Goal: Task Accomplishment & Management: Complete application form

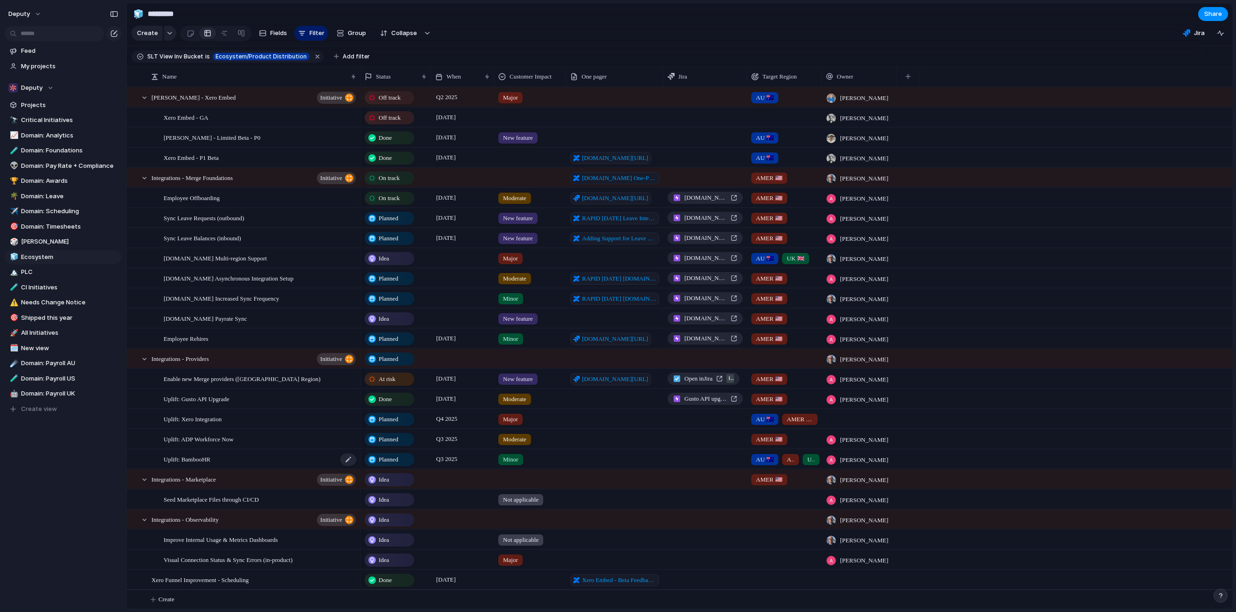
scroll to position [0, 0]
click at [508, 257] on span "Major" at bounding box center [510, 257] width 15 height 9
click at [508, 254] on div "Not applicable Minor Moderate Major New feature No Customer Impact" at bounding box center [618, 306] width 1236 height 612
click at [391, 262] on div "Idea" at bounding box center [389, 257] width 48 height 11
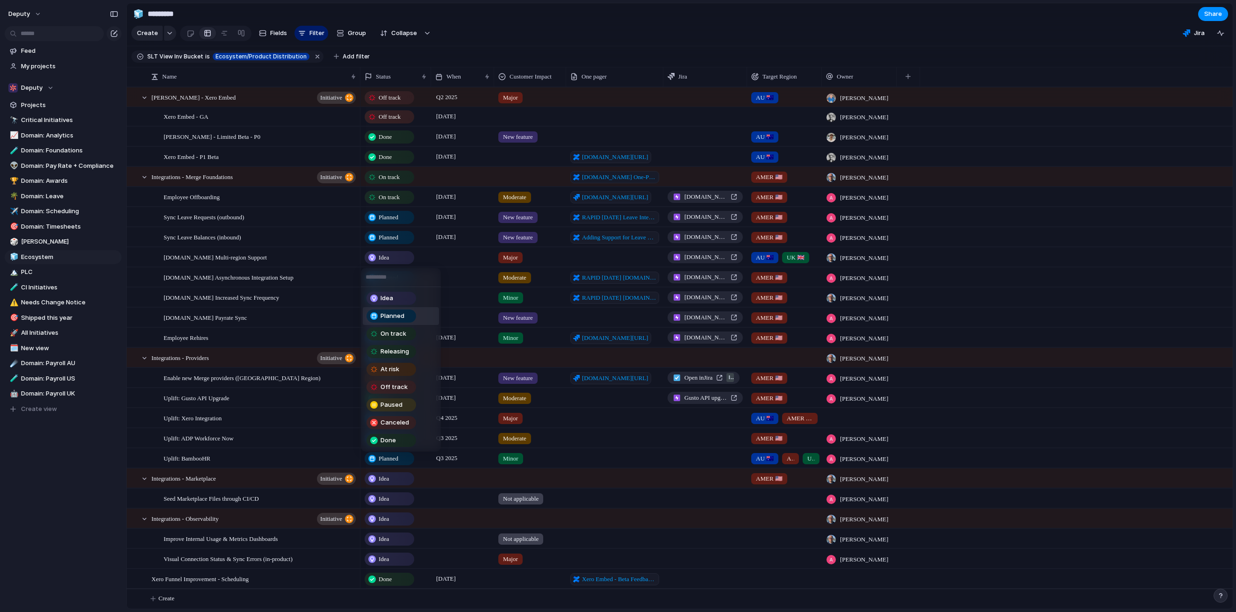
click at [387, 315] on span "Planned" at bounding box center [392, 315] width 24 height 9
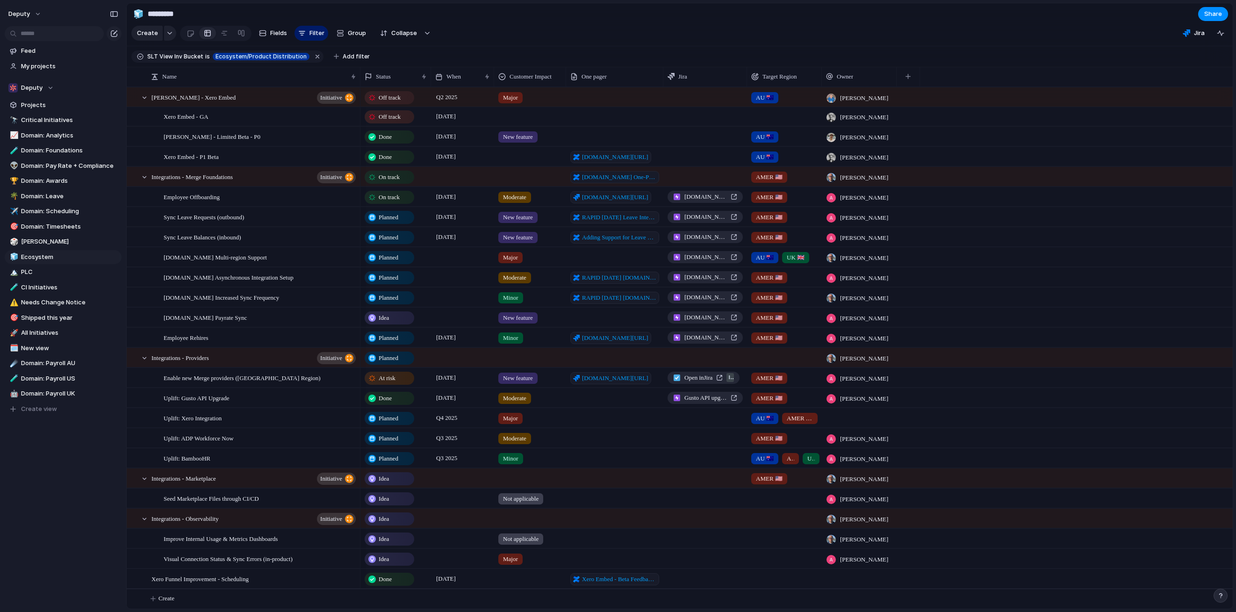
click at [447, 257] on div at bounding box center [462, 256] width 63 height 19
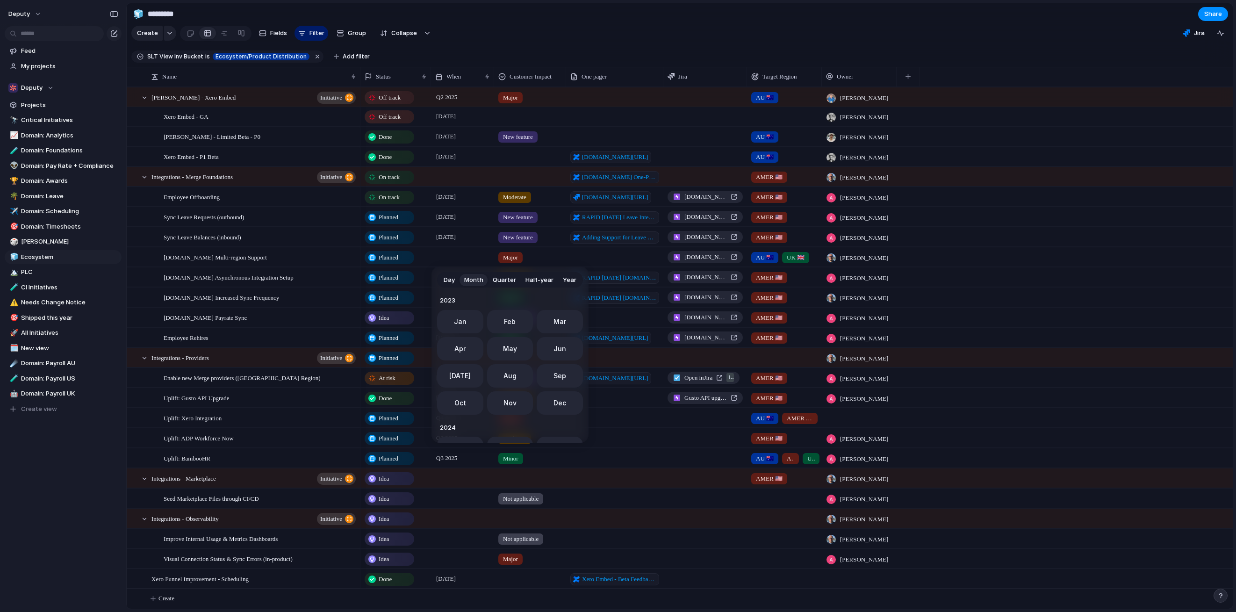
scroll to position [257, 0]
click at [450, 401] on button "Oct" at bounding box center [460, 399] width 46 height 23
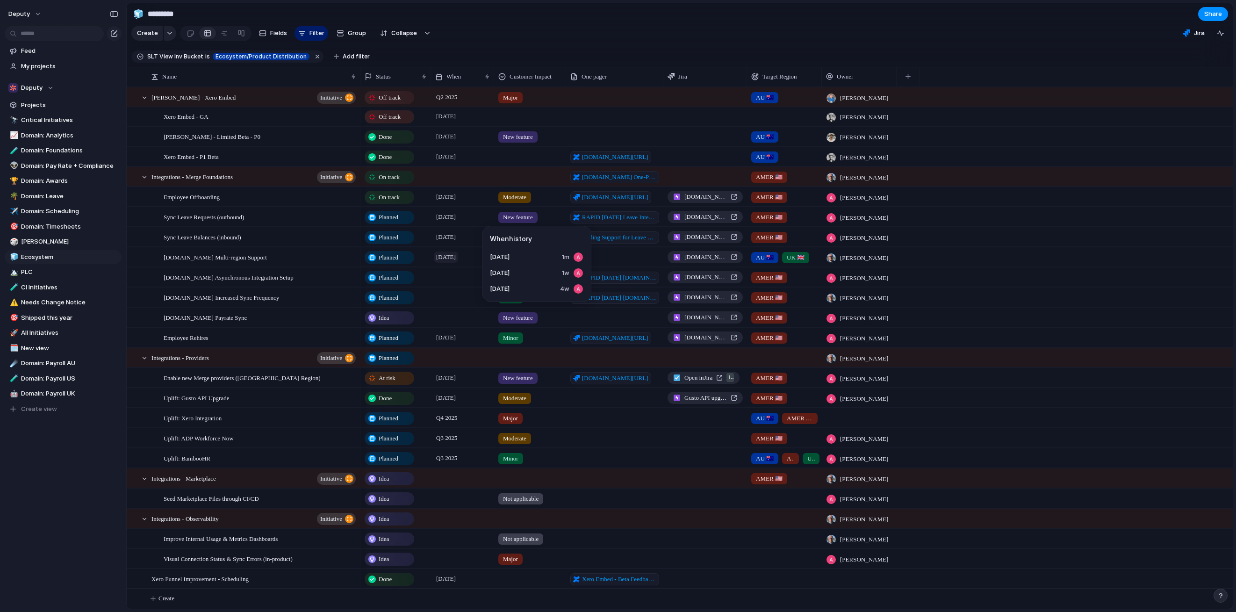
click at [458, 256] on span "[DATE]" at bounding box center [446, 256] width 24 height 11
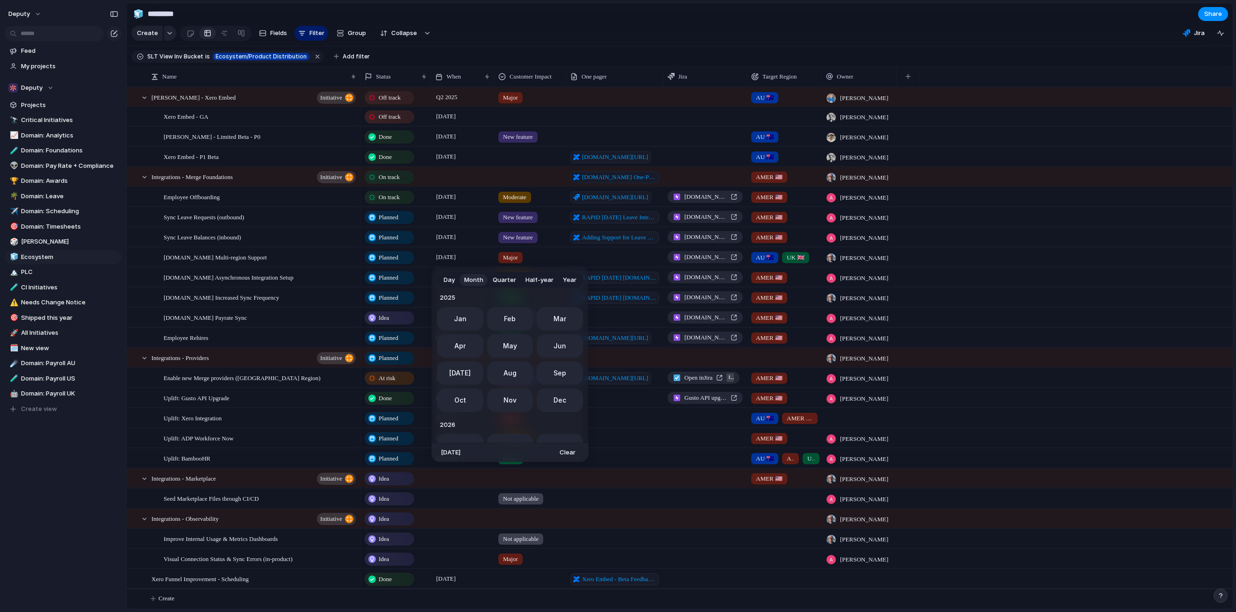
click at [452, 279] on span "Day" at bounding box center [448, 279] width 11 height 9
click at [553, 303] on button "Go to the Previous Month" at bounding box center [556, 300] width 13 height 13
click at [555, 299] on button "Go to the Previous Month" at bounding box center [556, 300] width 13 height 13
click at [469, 400] on button "18" at bounding box center [467, 399] width 18 height 18
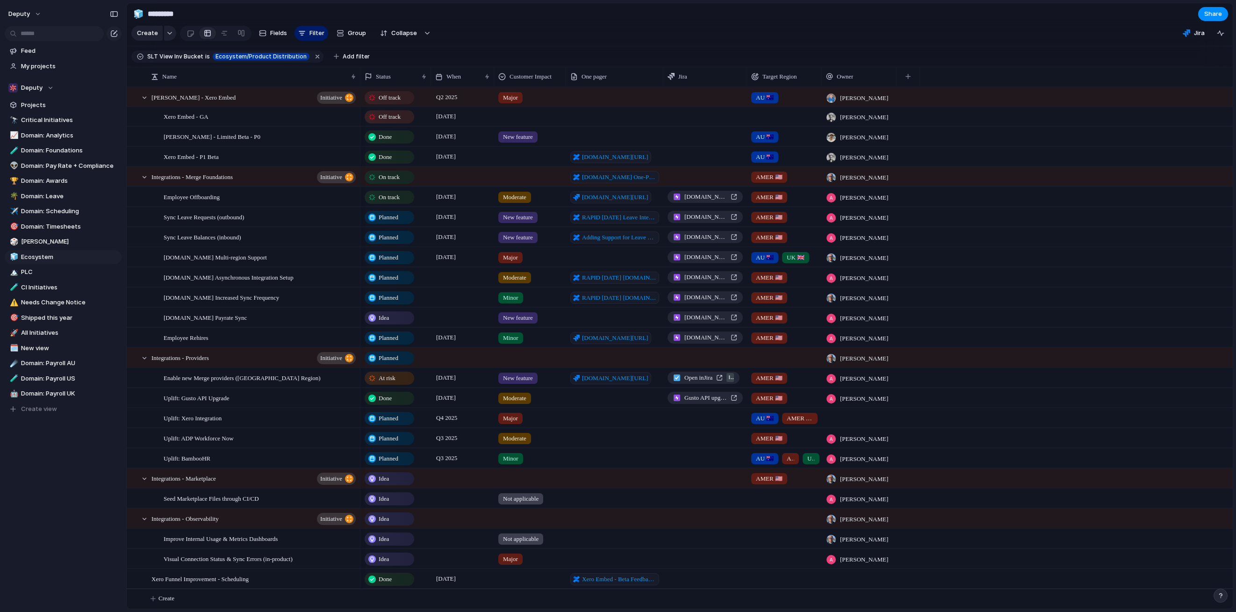
click at [453, 279] on div at bounding box center [462, 276] width 63 height 19
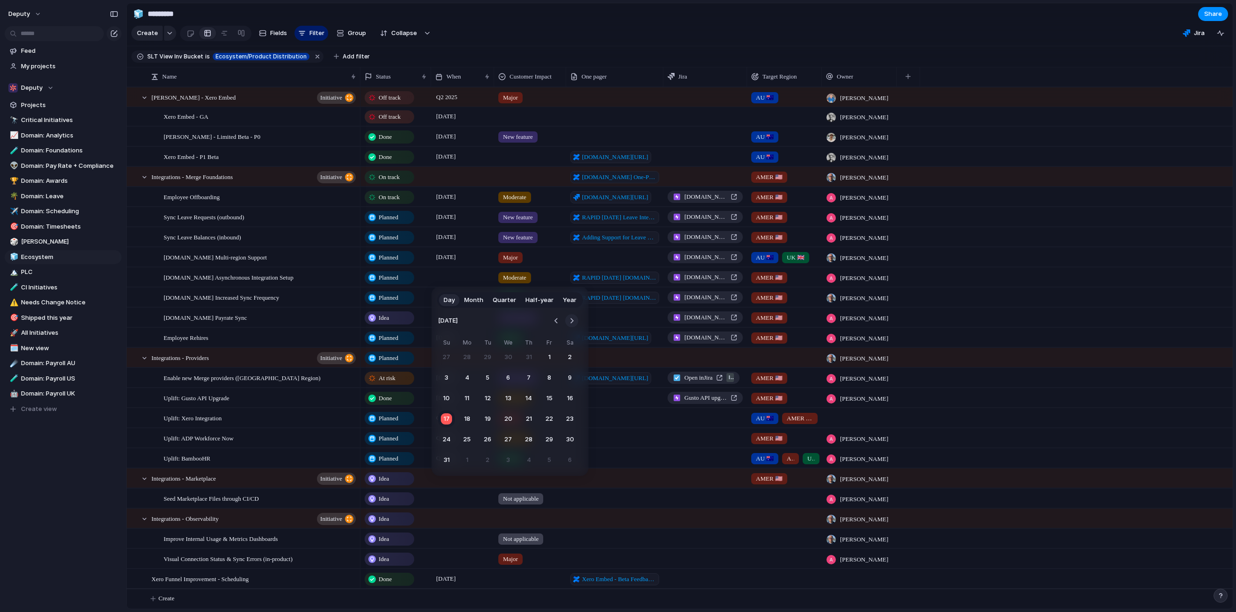
click at [570, 321] on button "Go to the Next Month" at bounding box center [571, 320] width 13 height 13
click at [571, 324] on button "Go to the Next Month" at bounding box center [571, 320] width 13 height 13
click at [466, 442] on button "24" at bounding box center [466, 439] width 17 height 17
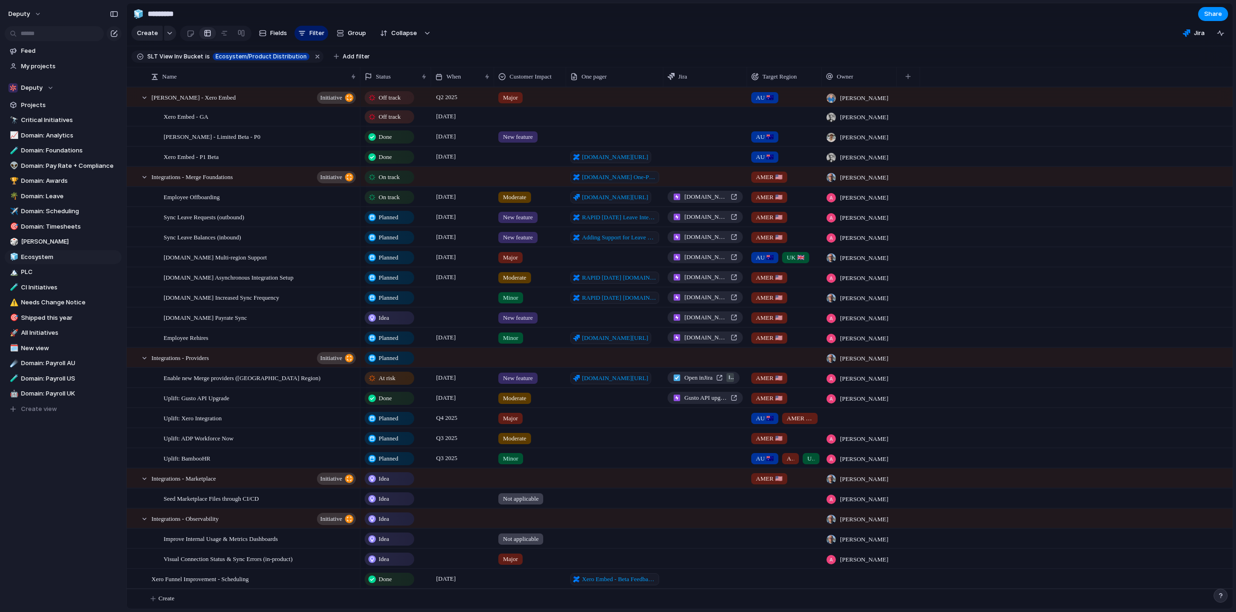
click at [459, 297] on div at bounding box center [462, 296] width 63 height 19
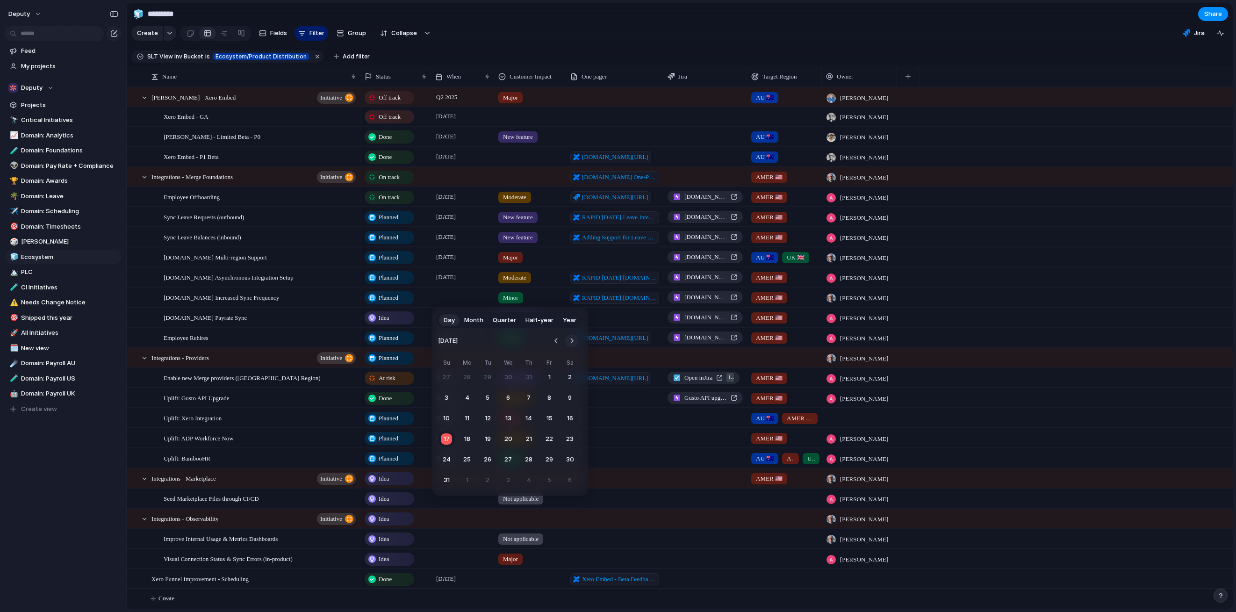
click at [570, 342] on button "Go to the Next Month" at bounding box center [571, 340] width 13 height 13
click at [574, 345] on button "Go to the Next Month" at bounding box center [571, 340] width 13 height 13
click at [548, 455] on button "31" at bounding box center [549, 459] width 17 height 17
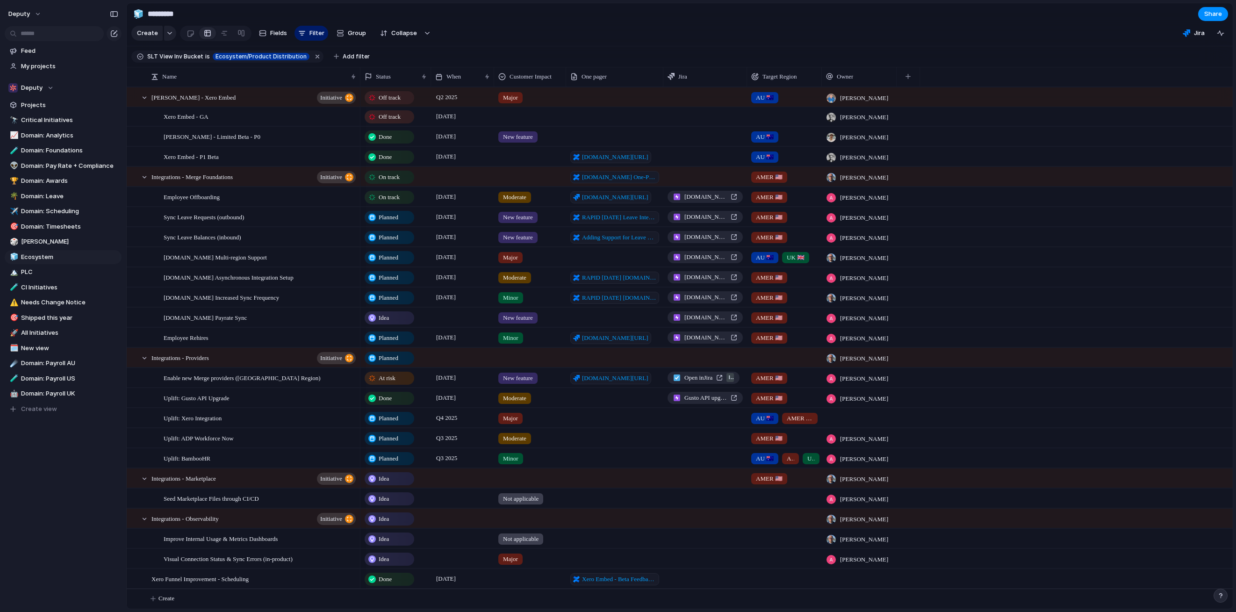
click at [444, 316] on div at bounding box center [462, 316] width 63 height 19
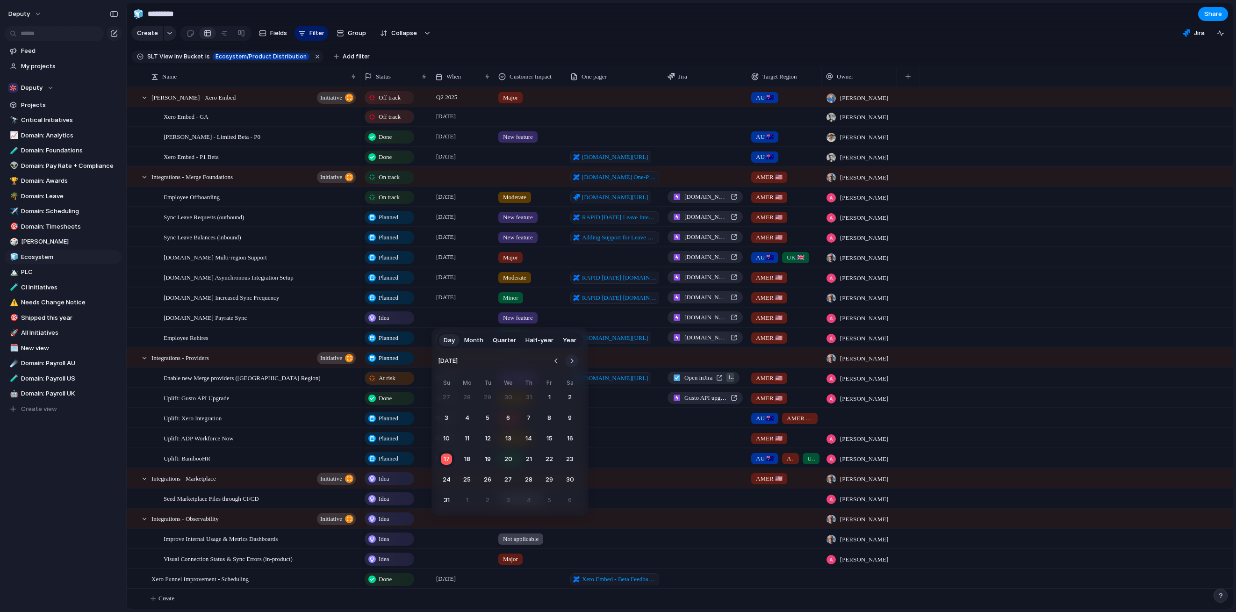
click at [575, 362] on button "Go to the Next Month" at bounding box center [571, 360] width 13 height 13
click at [486, 481] on button "30" at bounding box center [487, 479] width 17 height 17
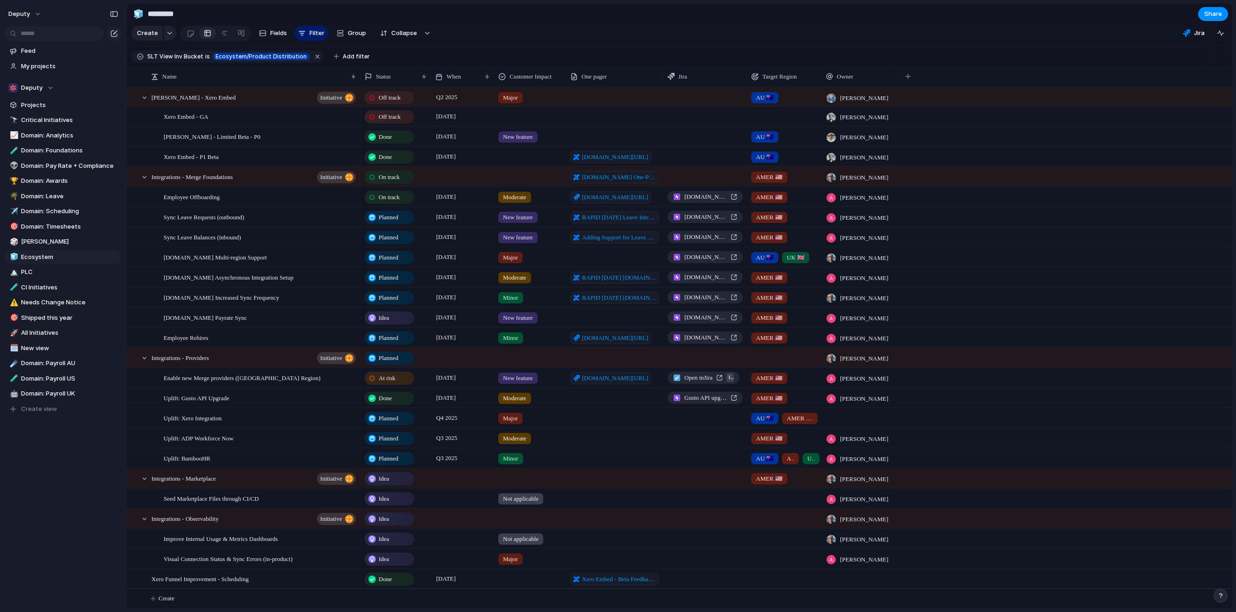
click at [628, 319] on div at bounding box center [614, 316] width 97 height 19
type textarea "*"
paste textarea "**********"
type textarea "**********"
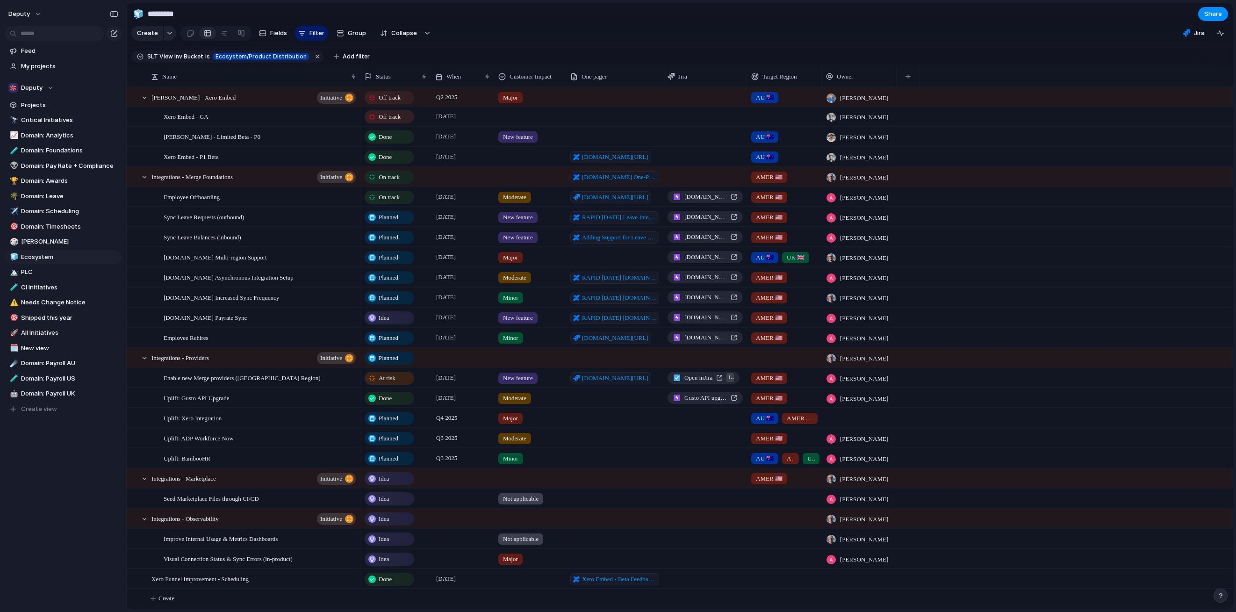
click at [393, 263] on div "Planned" at bounding box center [390, 257] width 50 height 13
click at [392, 259] on div "Idea Planned On track Releasing At risk Off track Paused Canceled Done" at bounding box center [618, 306] width 1236 height 612
click at [392, 259] on span "Planned" at bounding box center [389, 257] width 20 height 9
click at [390, 437] on span "Done" at bounding box center [387, 440] width 15 height 9
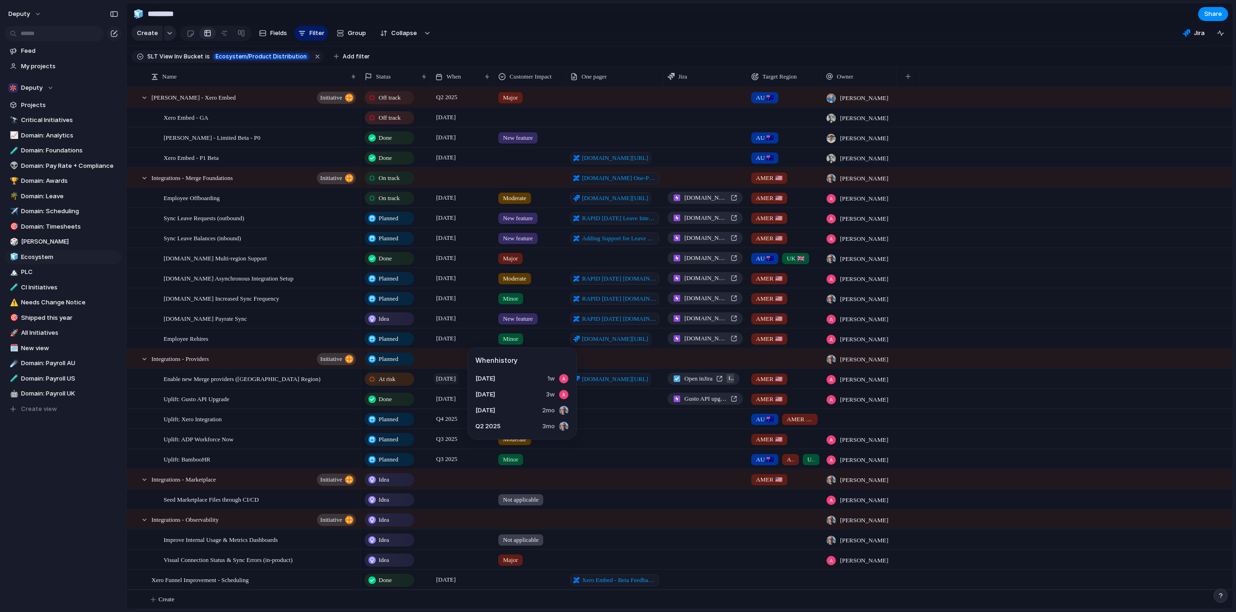
click at [441, 379] on span "[DATE]" at bounding box center [446, 378] width 24 height 11
click at [392, 381] on span "At risk" at bounding box center [387, 378] width 17 height 9
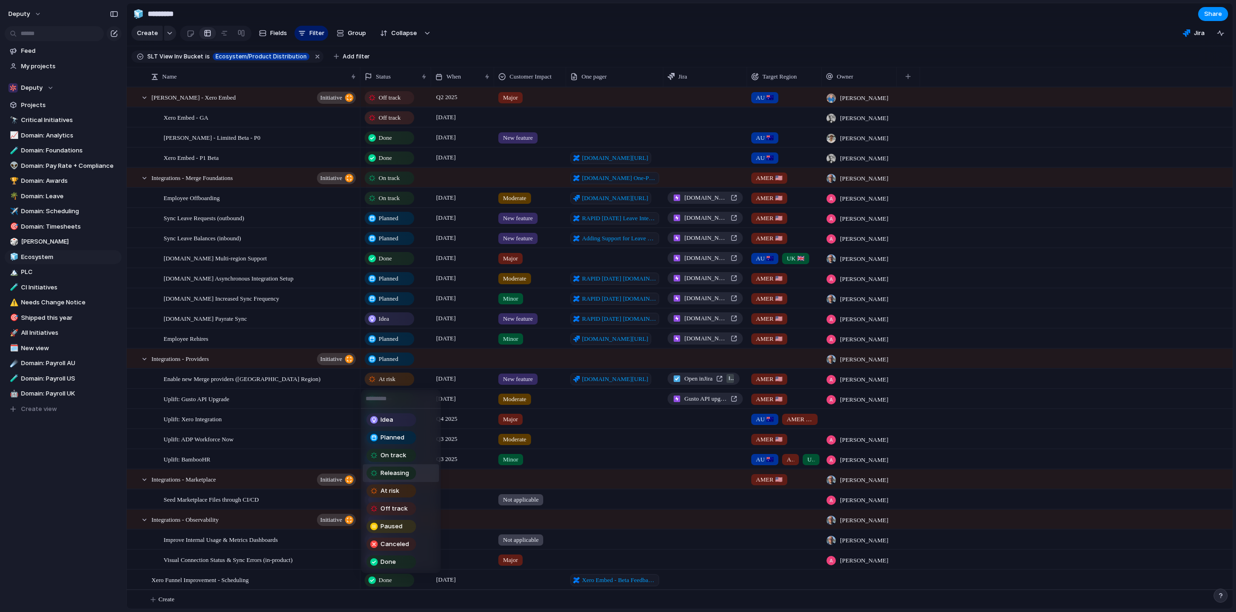
click at [389, 470] on span "Releasing" at bounding box center [394, 472] width 29 height 9
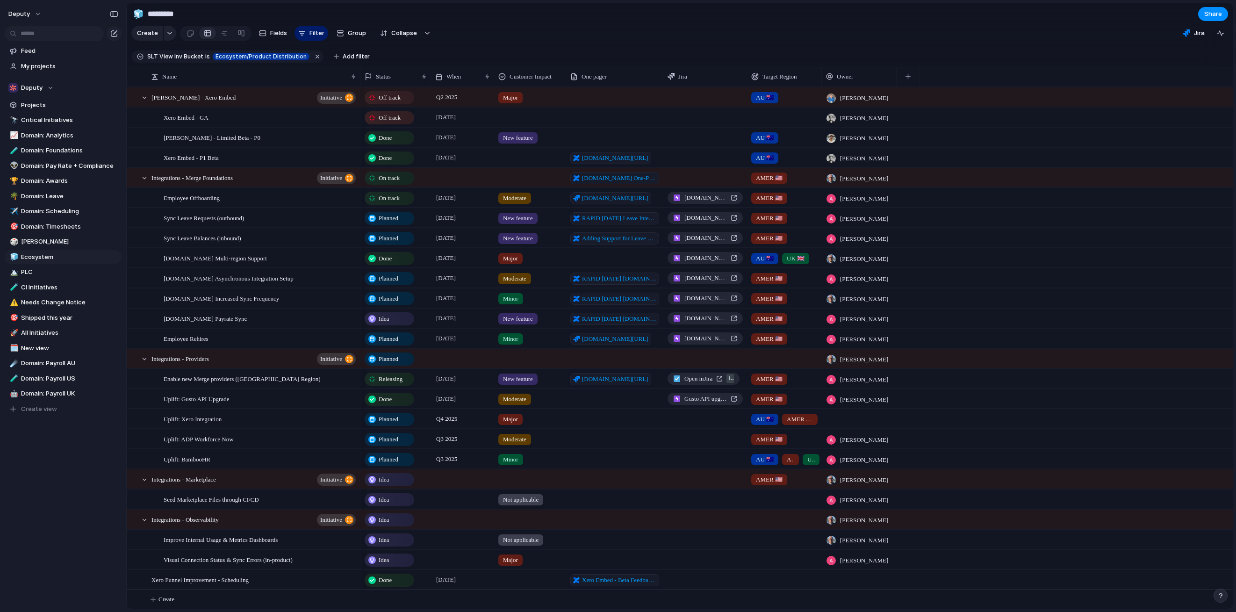
click at [388, 383] on span "Releasing" at bounding box center [391, 378] width 24 height 9
click at [443, 380] on div "Idea Planned On track Releasing At risk Off track Paused Canceled Done" at bounding box center [618, 306] width 1236 height 612
click at [398, 379] on span "Releasing" at bounding box center [391, 378] width 24 height 9
click at [443, 379] on div "Idea Planned On track Releasing At risk Off track Paused Canceled Done" at bounding box center [618, 306] width 1236 height 612
click at [450, 377] on span "[DATE]" at bounding box center [446, 378] width 24 height 11
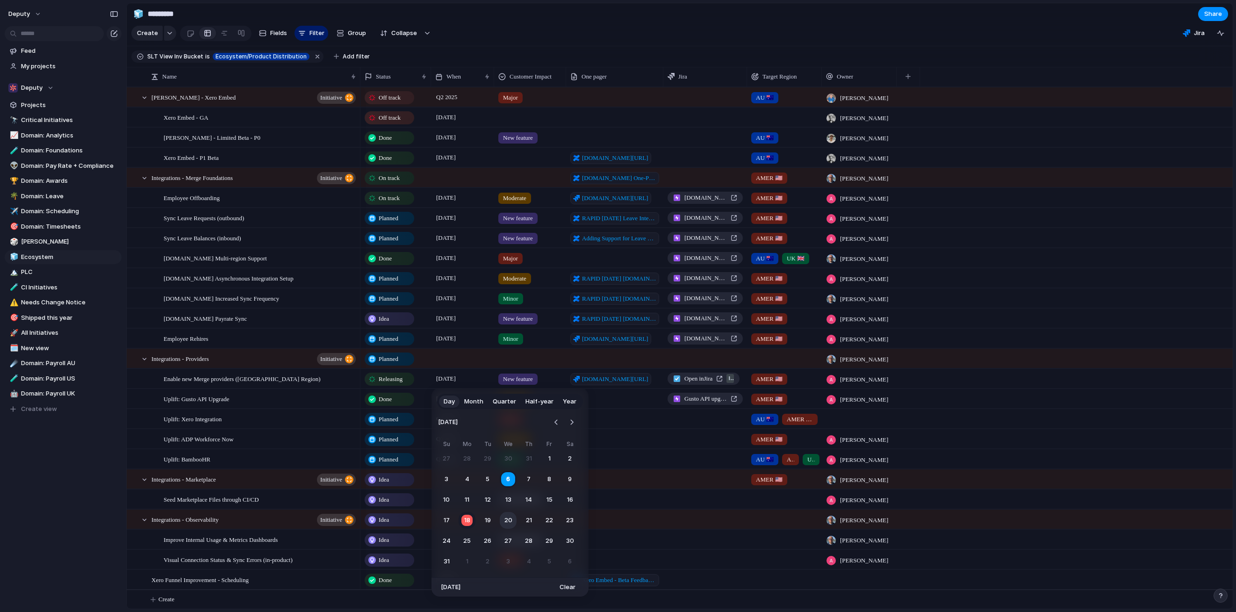
click at [505, 518] on button "20" at bounding box center [508, 520] width 17 height 17
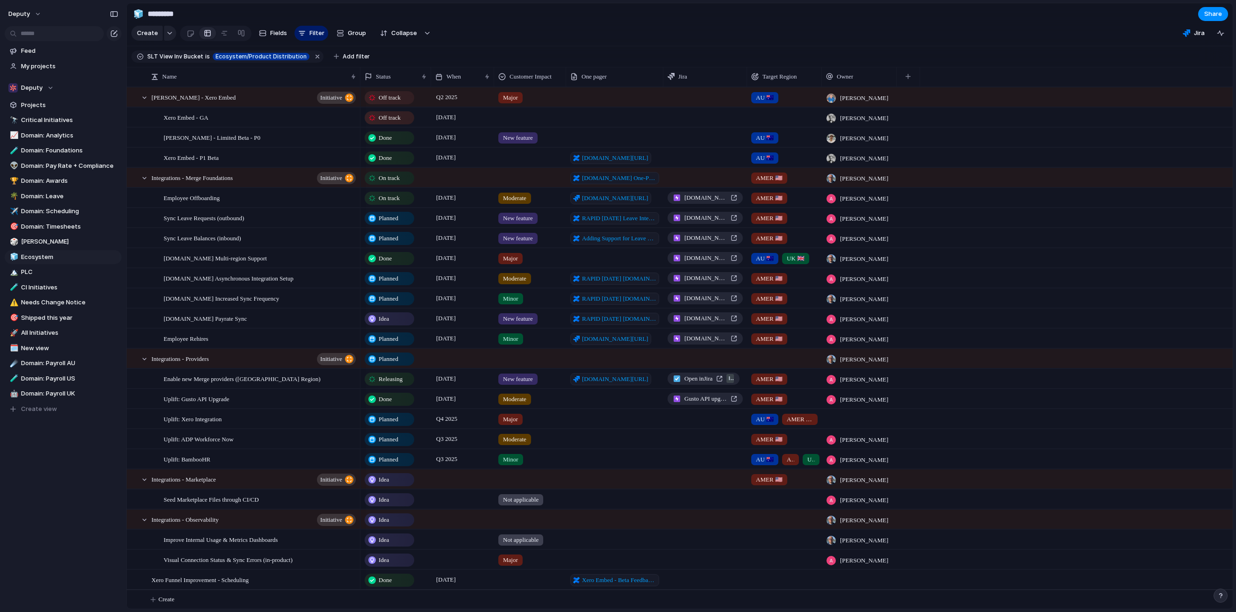
click at [851, 260] on span "[PERSON_NAME]" at bounding box center [864, 258] width 48 height 9
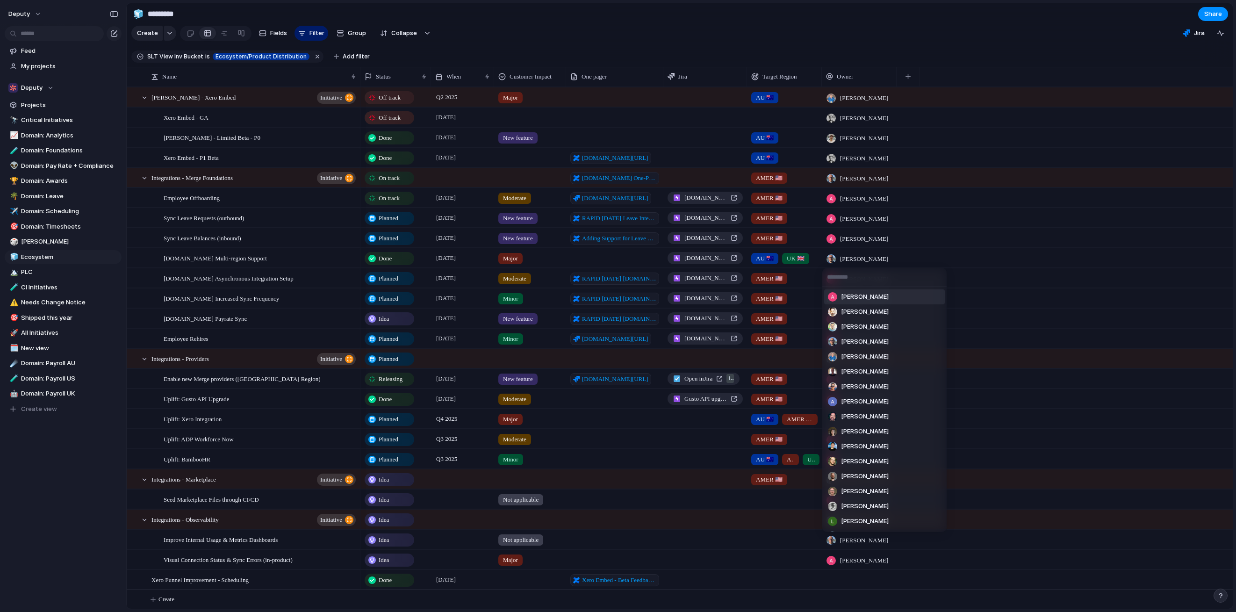
click at [848, 293] on span "[PERSON_NAME]" at bounding box center [865, 296] width 48 height 9
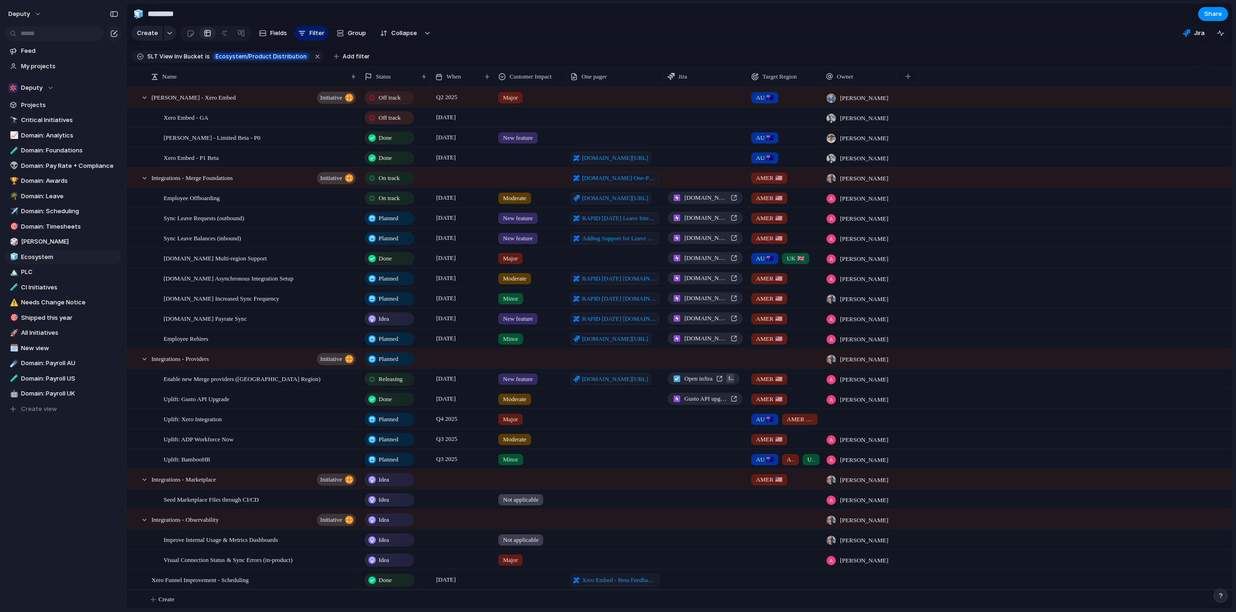
scroll to position [1, 0]
click at [380, 313] on span "Idea" at bounding box center [384, 317] width 10 height 9
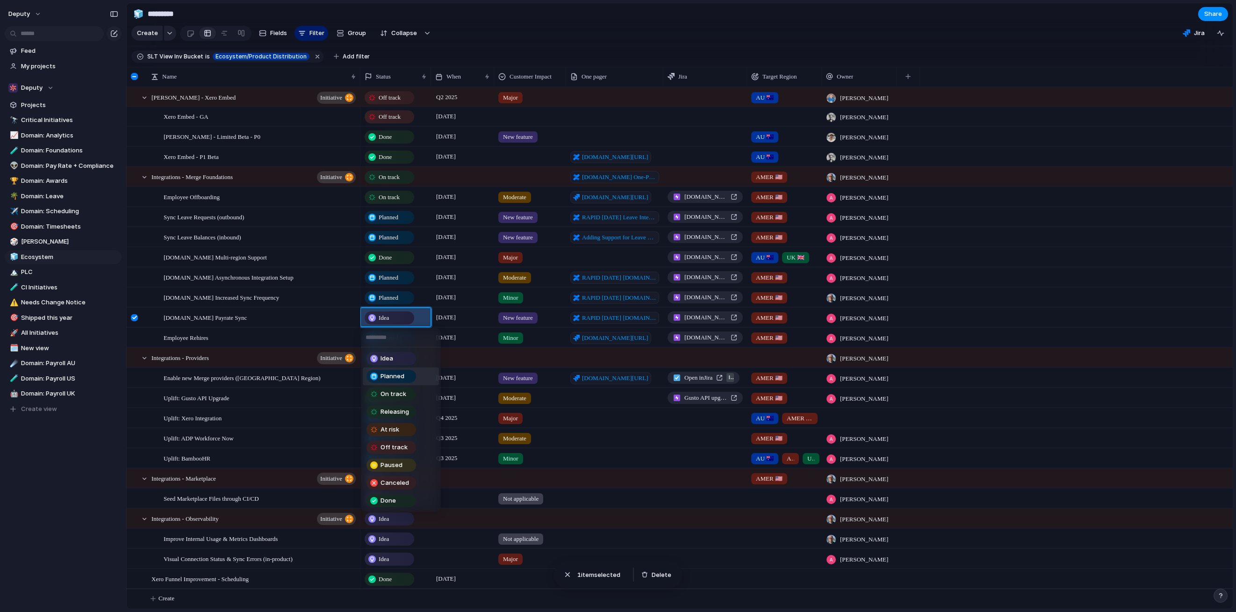
click at [383, 377] on span "Planned" at bounding box center [392, 376] width 24 height 9
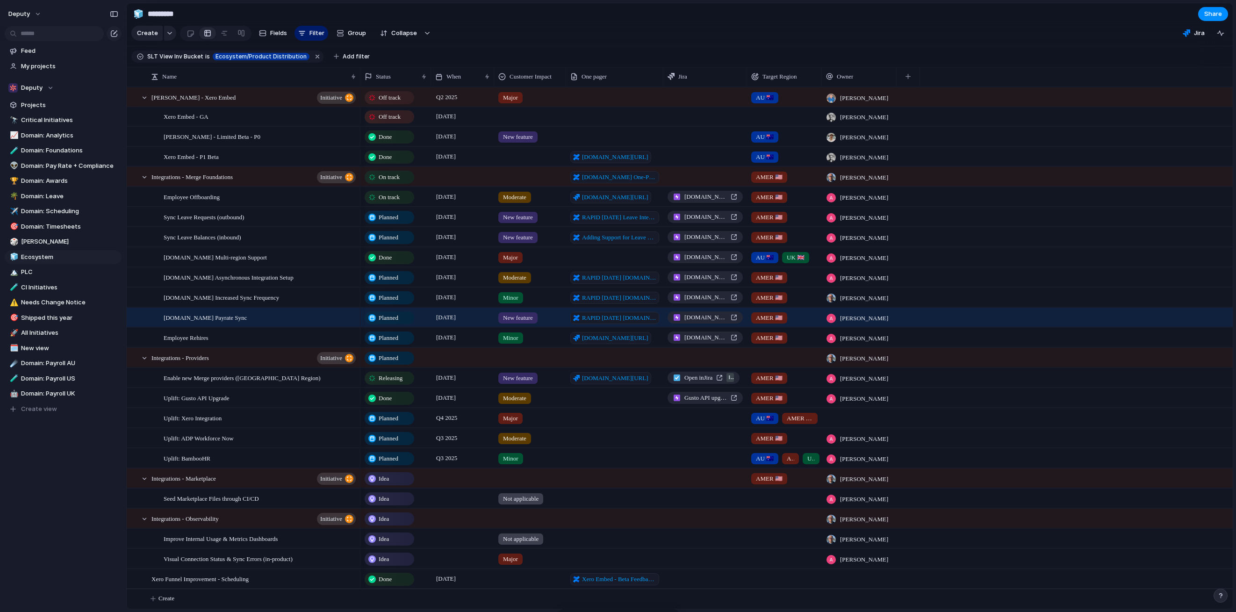
click at [1012, 21] on section "🧊 ********* Share" at bounding box center [680, 13] width 1106 height 21
click at [517, 339] on span "Minor" at bounding box center [510, 337] width 15 height 9
click at [517, 339] on div "Not applicable Minor Moderate Major New feature No Customer Impact" at bounding box center [618, 306] width 1236 height 612
click at [395, 400] on div "Done" at bounding box center [389, 398] width 48 height 11
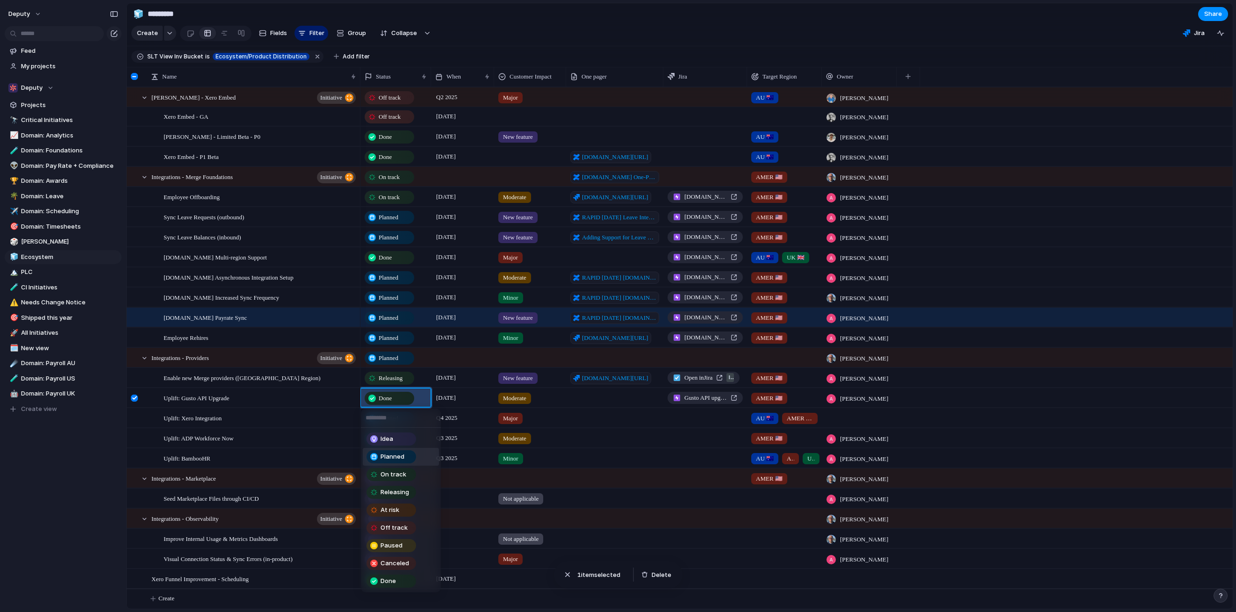
click at [394, 457] on span "Planned" at bounding box center [392, 456] width 24 height 9
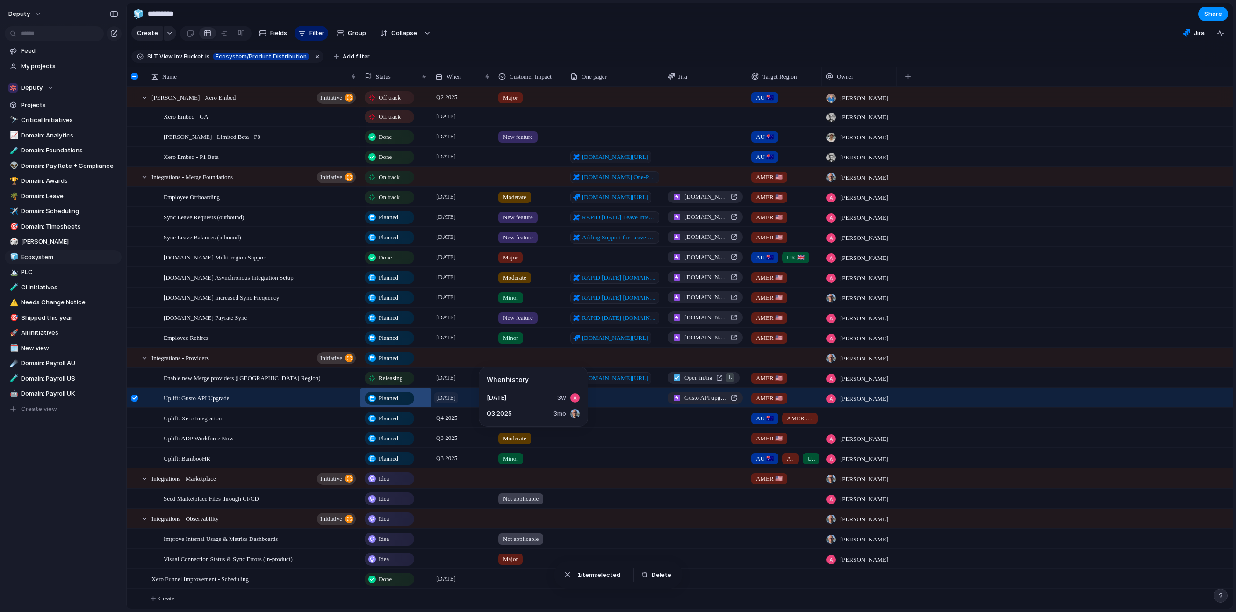
click at [456, 397] on span "[DATE]" at bounding box center [446, 397] width 24 height 11
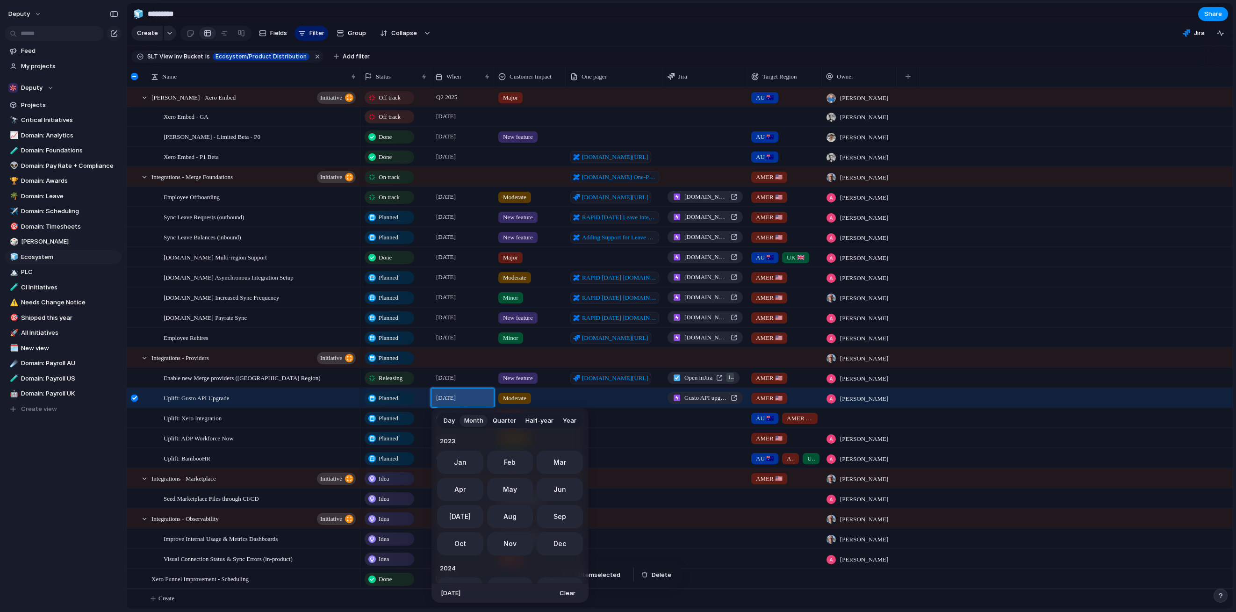
scroll to position [257, 0]
click at [558, 513] on span "Sep" at bounding box center [559, 513] width 13 height 10
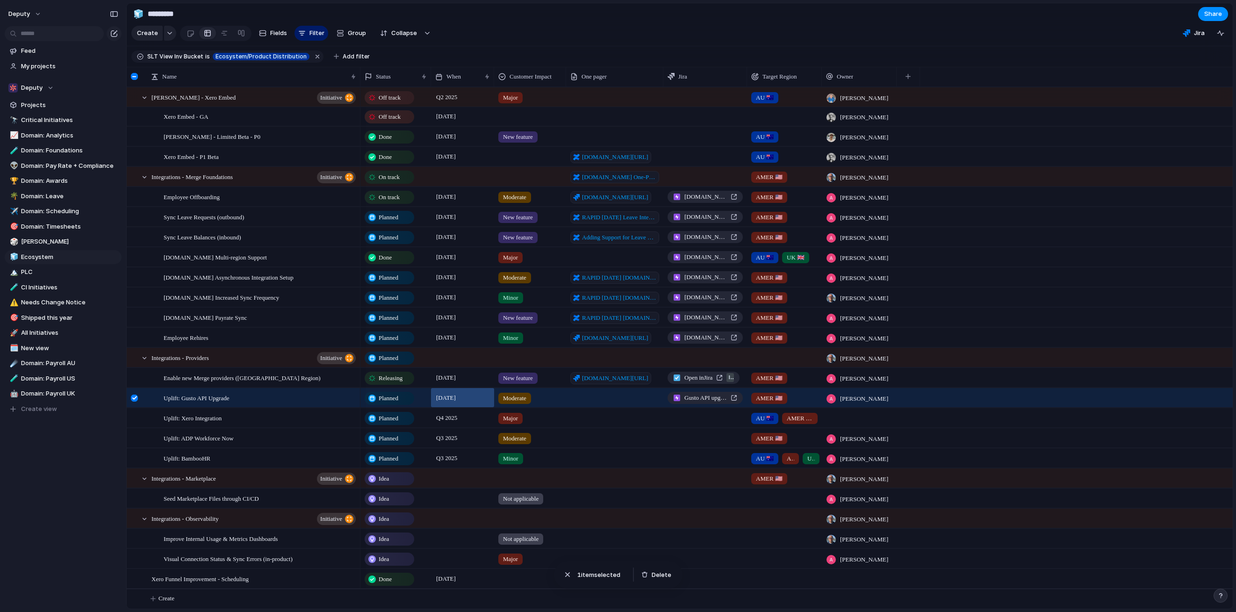
click at [509, 17] on section "🧊 ********* Share" at bounding box center [680, 13] width 1106 height 21
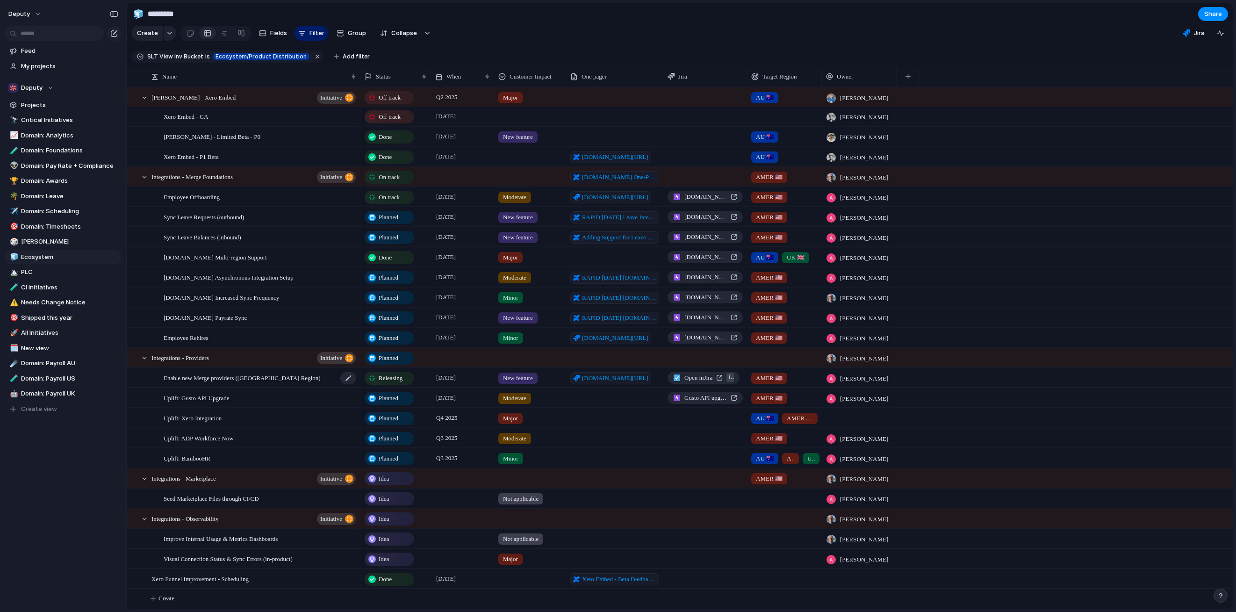
click at [298, 375] on div "Enable new Merge providers ([GEOGRAPHIC_DATA] Region)" at bounding box center [260, 377] width 193 height 19
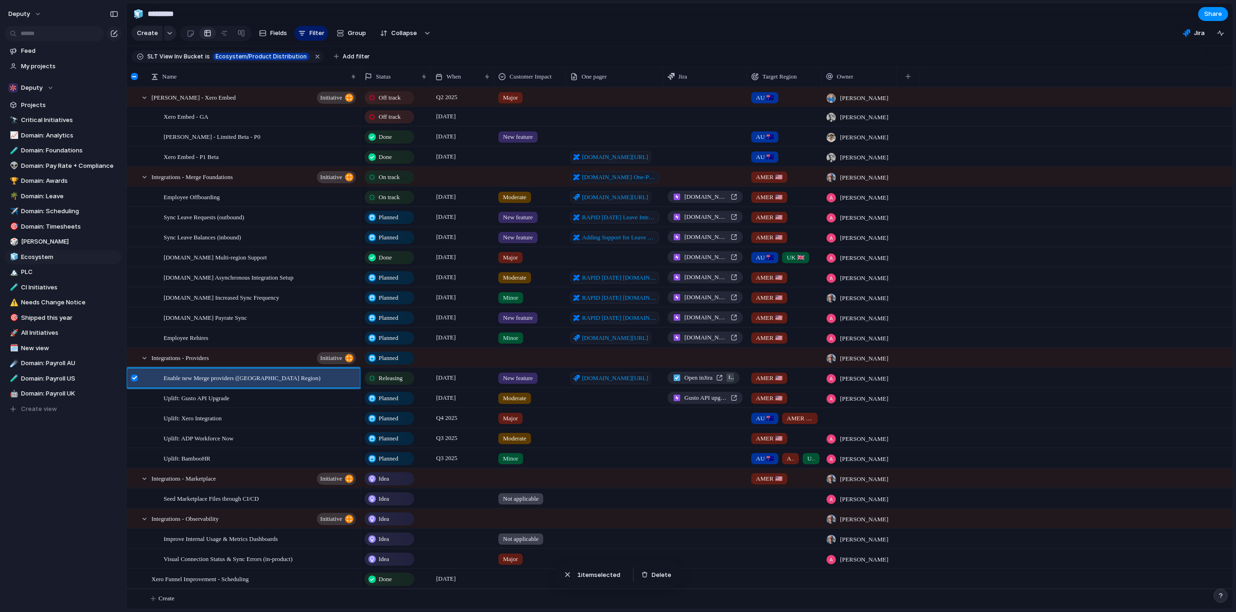
click at [148, 377] on div at bounding box center [139, 377] width 25 height 19
click at [153, 380] on div "Enable new Merge providers ([GEOGRAPHIC_DATA] Region)" at bounding box center [255, 377] width 208 height 19
click at [136, 377] on div at bounding box center [134, 377] width 7 height 7
click at [189, 257] on span "[DOMAIN_NAME] Multi-region Support" at bounding box center [215, 256] width 103 height 11
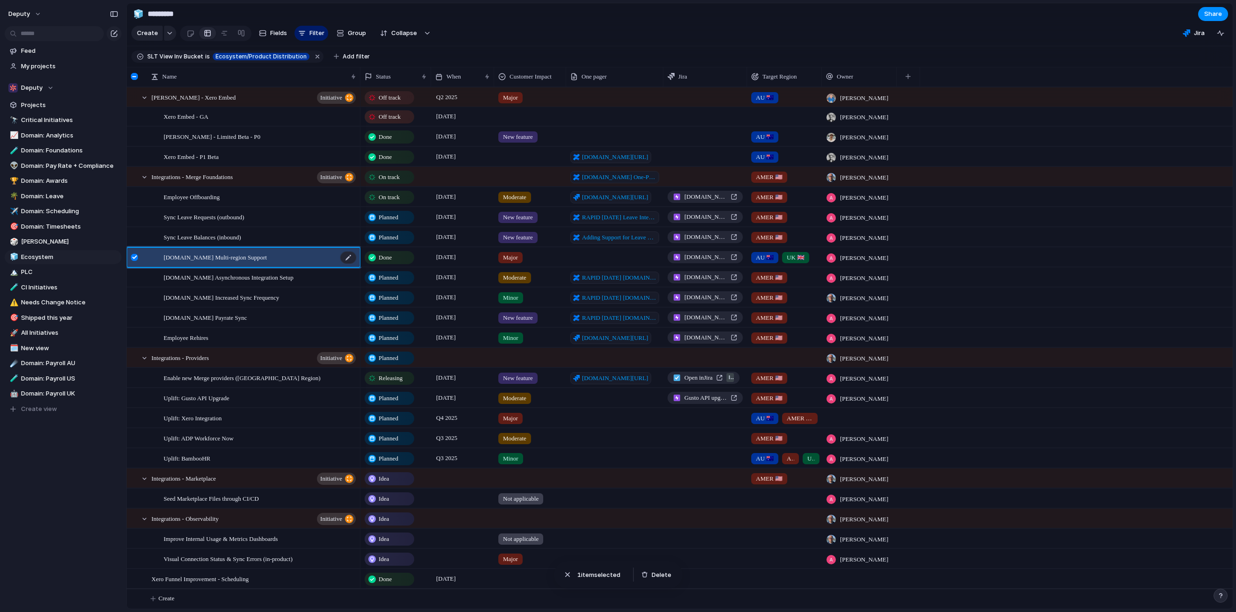
click at [206, 259] on span "[DOMAIN_NAME] Multi-region Support" at bounding box center [215, 256] width 103 height 11
click at [343, 260] on div at bounding box center [348, 257] width 16 height 12
click at [278, 261] on div "[DOMAIN_NAME] Multi-region Support" at bounding box center [260, 257] width 193 height 19
click at [282, 252] on div "[DOMAIN_NAME] Multi-region Support" at bounding box center [260, 257] width 193 height 19
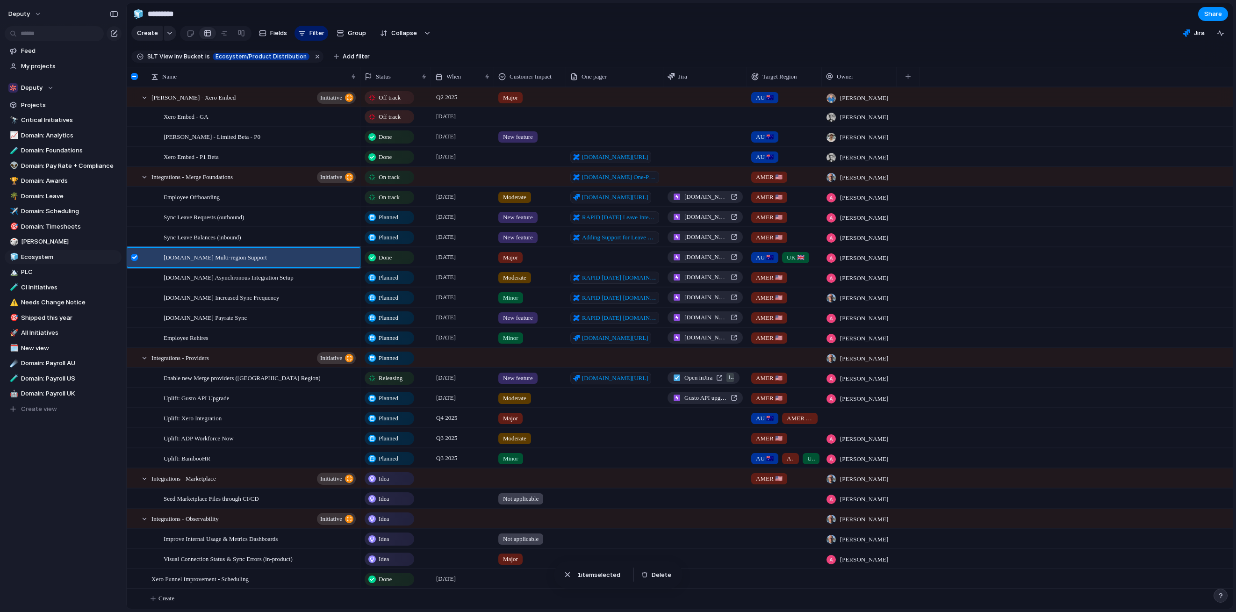
click at [134, 252] on div at bounding box center [135, 260] width 17 height 25
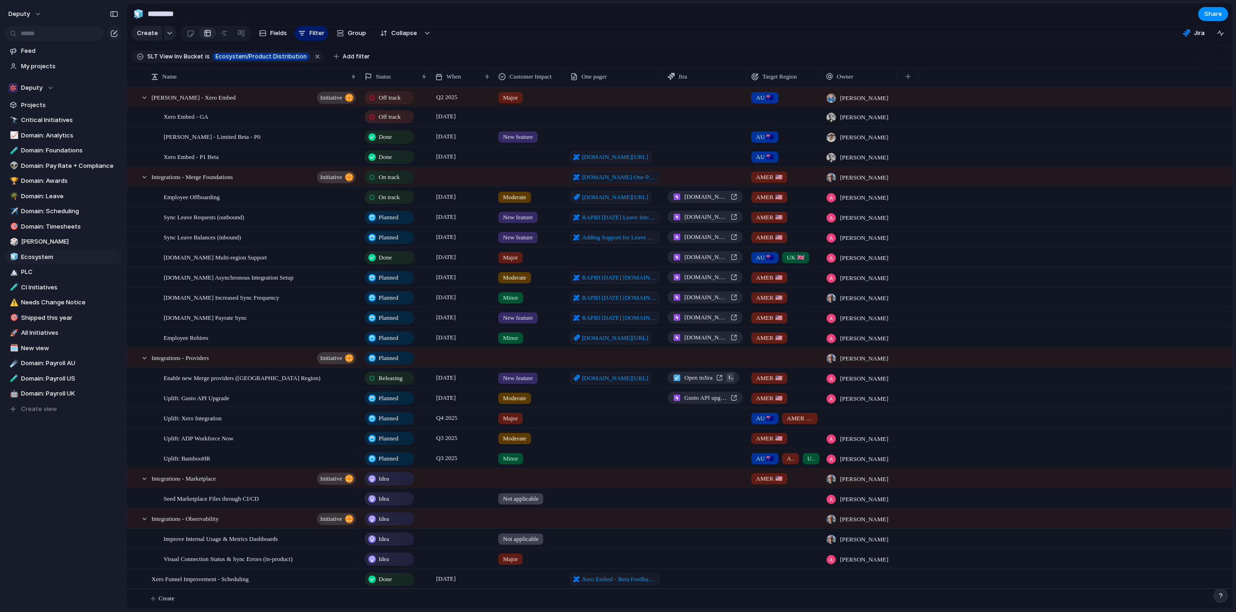
click at [906, 263] on div "Done [DATE] Major [DOMAIN_NAME] Multi-region Support AU 🇦🇺 UK 🇬🇧 [PERSON_NAME]" at bounding box center [796, 257] width 872 height 20
click at [918, 261] on div "Done [DATE] Major [DOMAIN_NAME] Multi-region Support AU 🇦🇺 UK 🇬🇧 [PERSON_NAME]" at bounding box center [796, 257] width 872 height 20
click at [283, 259] on div "[DOMAIN_NAME] Multi-region Support" at bounding box center [260, 257] width 193 height 19
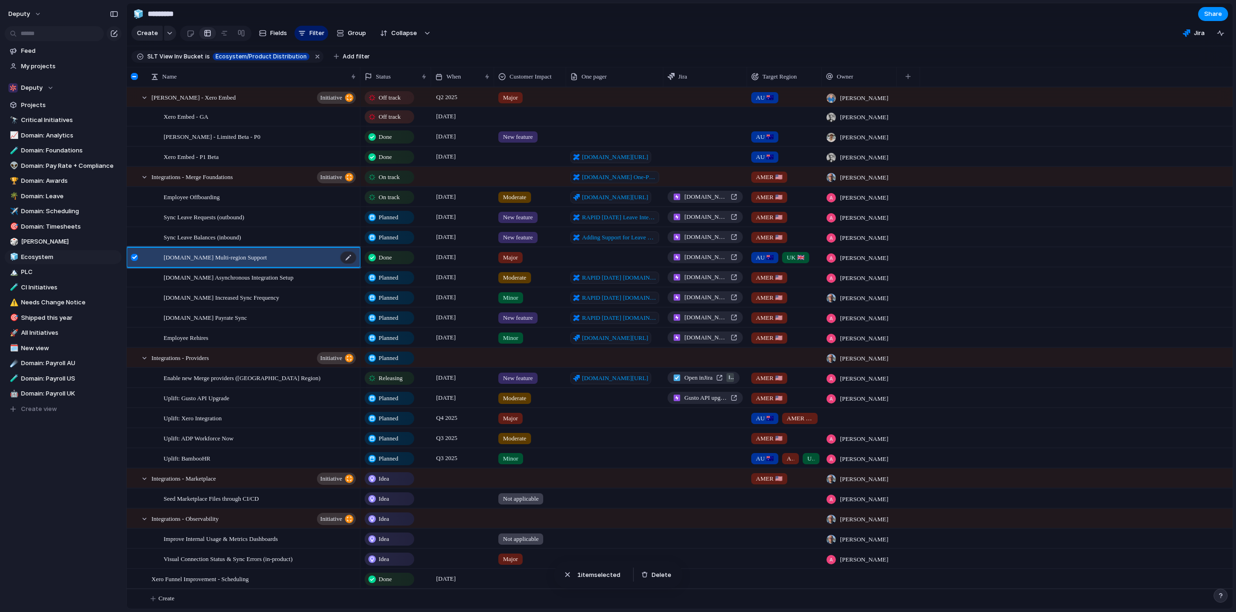
click at [283, 259] on div "[DOMAIN_NAME] Multi-region Support" at bounding box center [260, 257] width 193 height 19
click at [132, 254] on div at bounding box center [134, 257] width 7 height 7
click at [229, 11] on input "*********" at bounding box center [201, 14] width 110 height 17
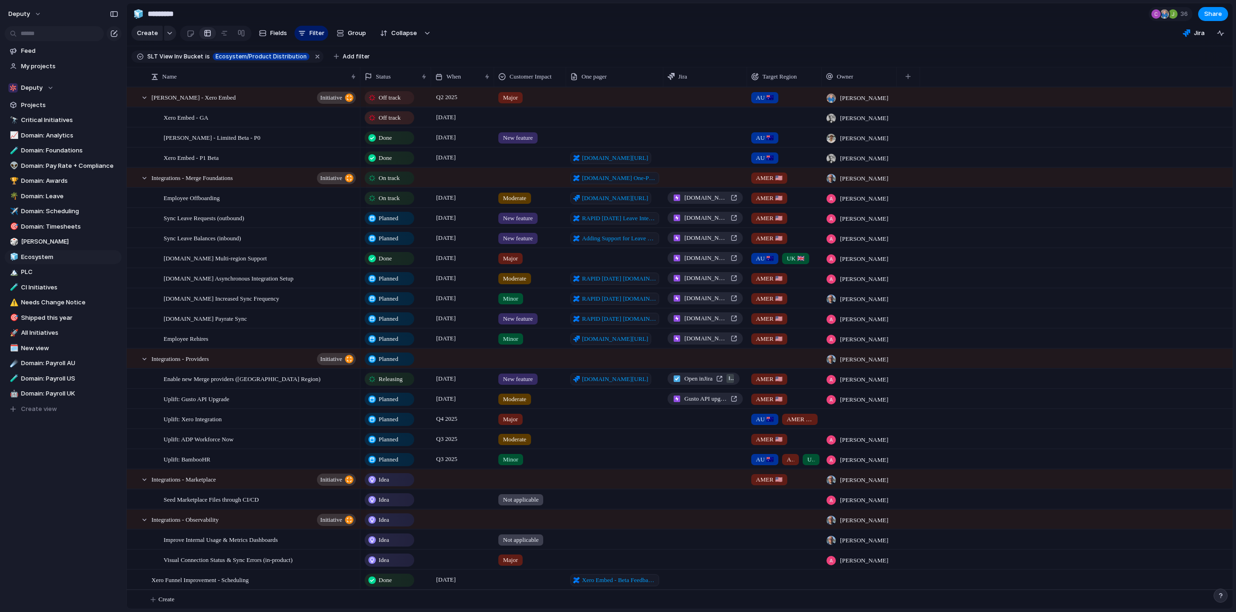
click at [402, 261] on div "Done" at bounding box center [389, 258] width 48 height 11
click at [402, 262] on div "Idea Planned On track Releasing At risk Off track Paused Canceled Done" at bounding box center [618, 306] width 1236 height 612
click at [424, 31] on div "button" at bounding box center [427, 33] width 7 height 4
click at [423, 31] on div "Expand hierarchy" at bounding box center [618, 306] width 1236 height 612
click at [269, 172] on div "Integrations - Merge Foundations initiative" at bounding box center [254, 177] width 206 height 19
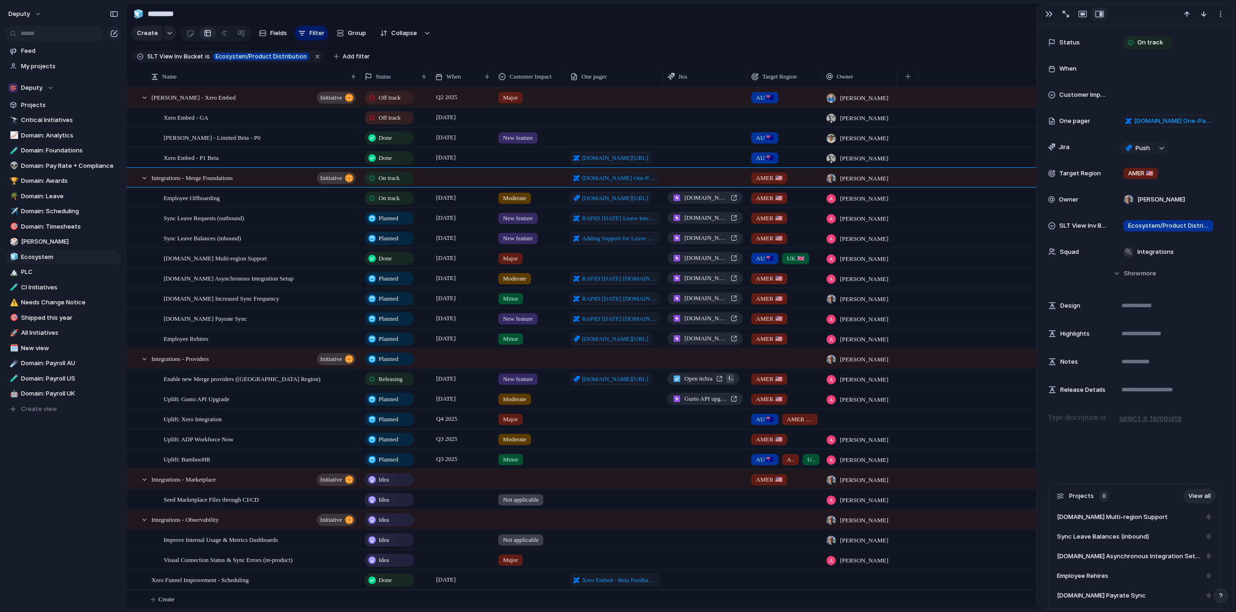
scroll to position [67, 0]
click at [1119, 274] on button "Hide Show more" at bounding box center [1134, 272] width 173 height 17
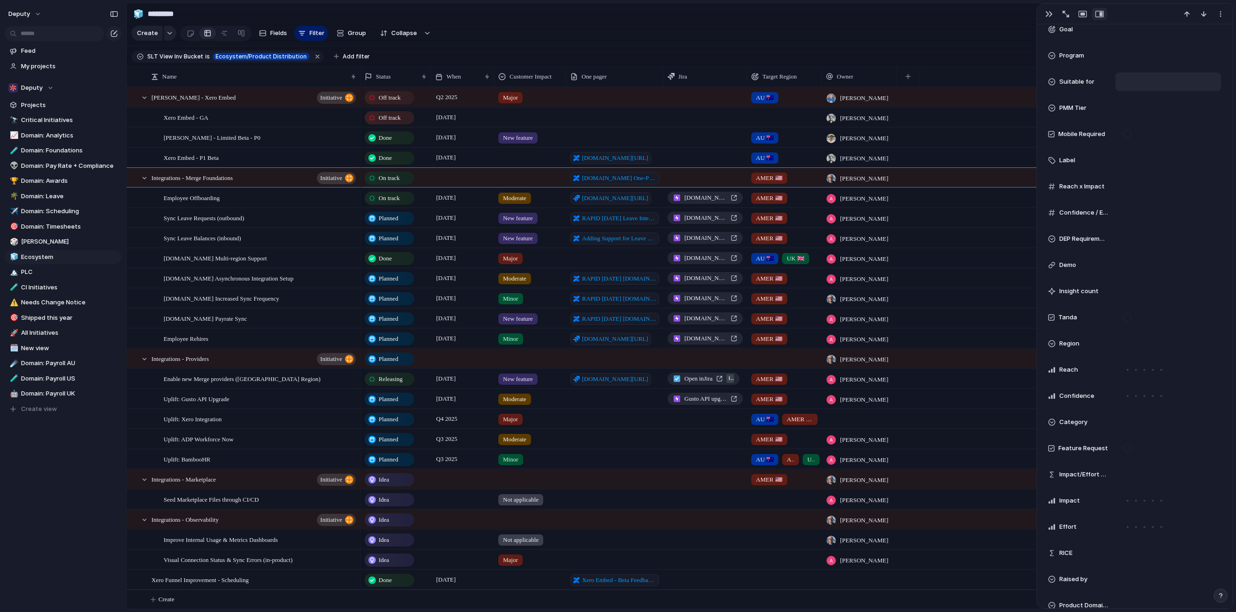
scroll to position [603, 0]
click at [1130, 208] on div at bounding box center [1167, 212] width 97 height 10
click at [1130, 208] on div "FE BE Mobile" at bounding box center [618, 306] width 1236 height 612
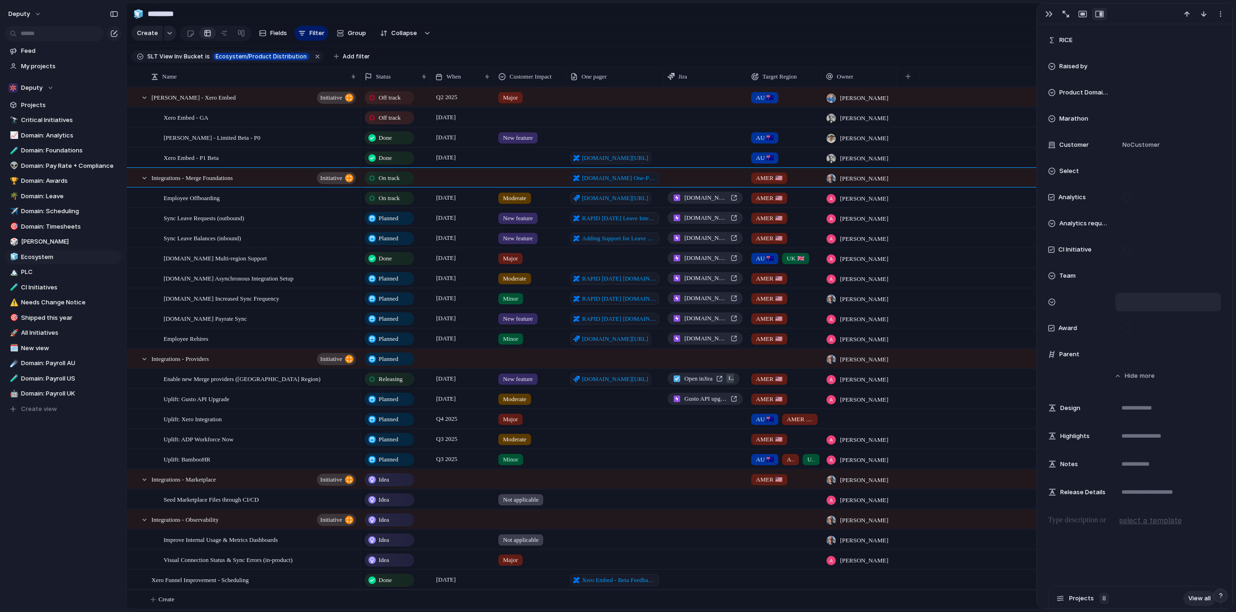
scroll to position [1106, 0]
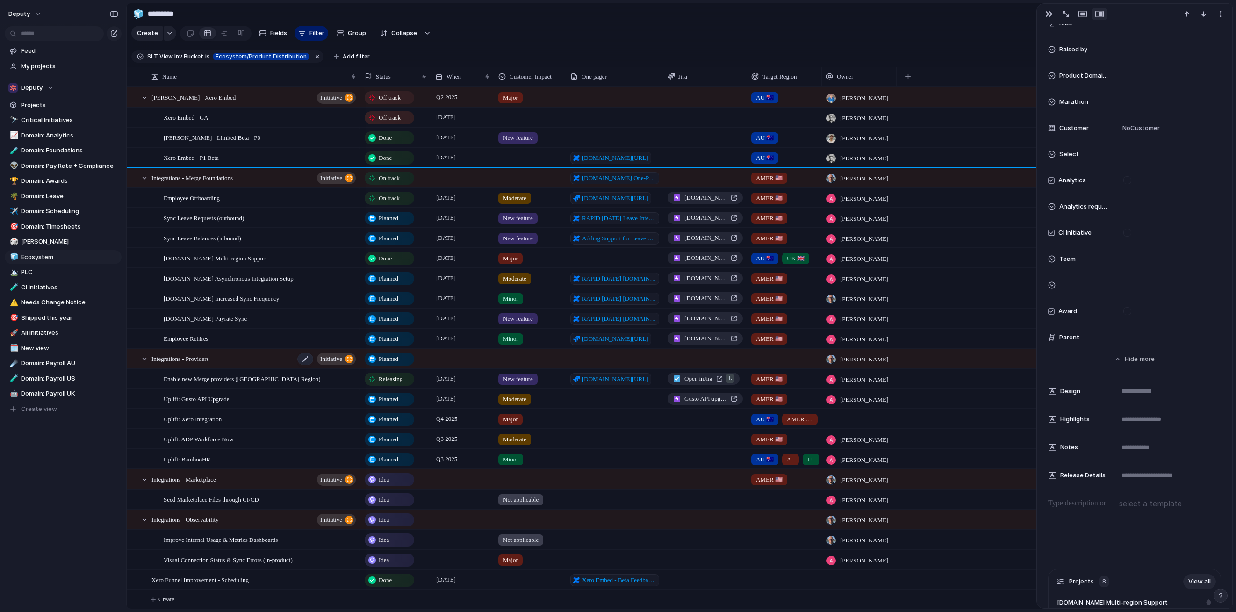
click at [249, 362] on div "Integrations - Providers initiative" at bounding box center [254, 358] width 206 height 19
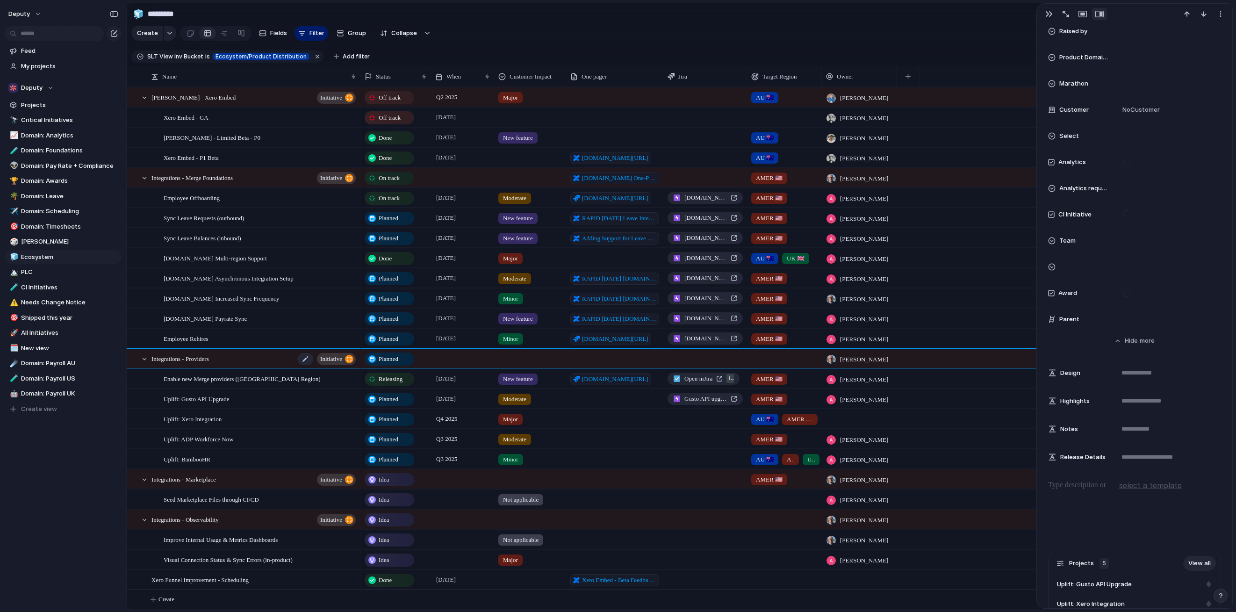
scroll to position [1087, 0]
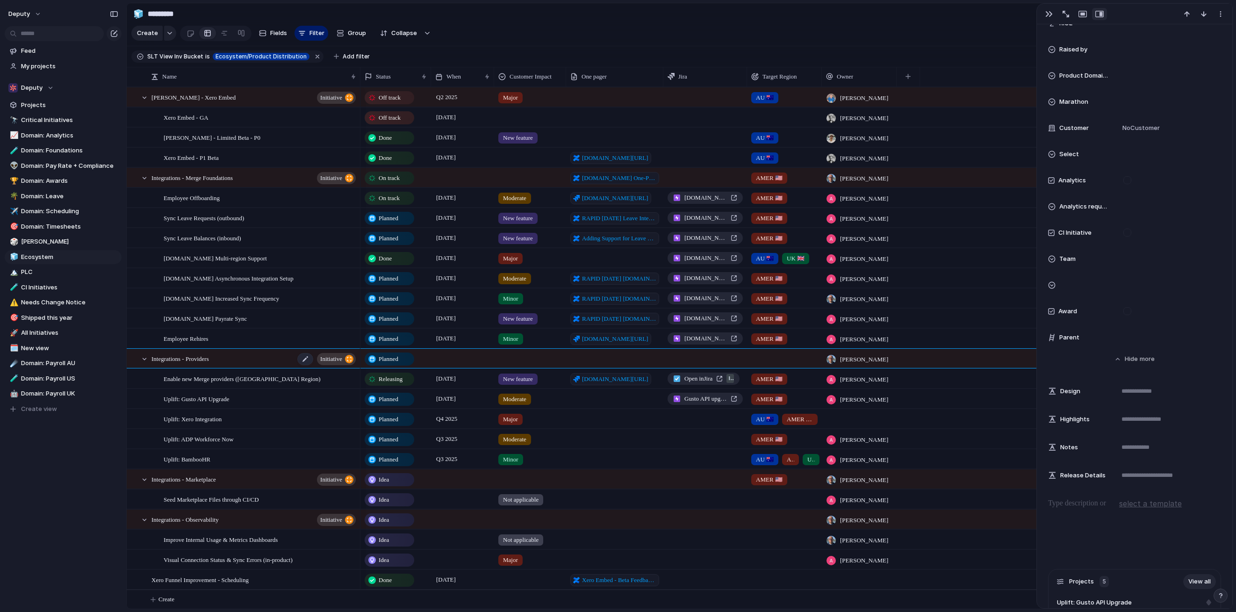
click at [277, 360] on div "Integrations - Providers initiative" at bounding box center [254, 358] width 206 height 19
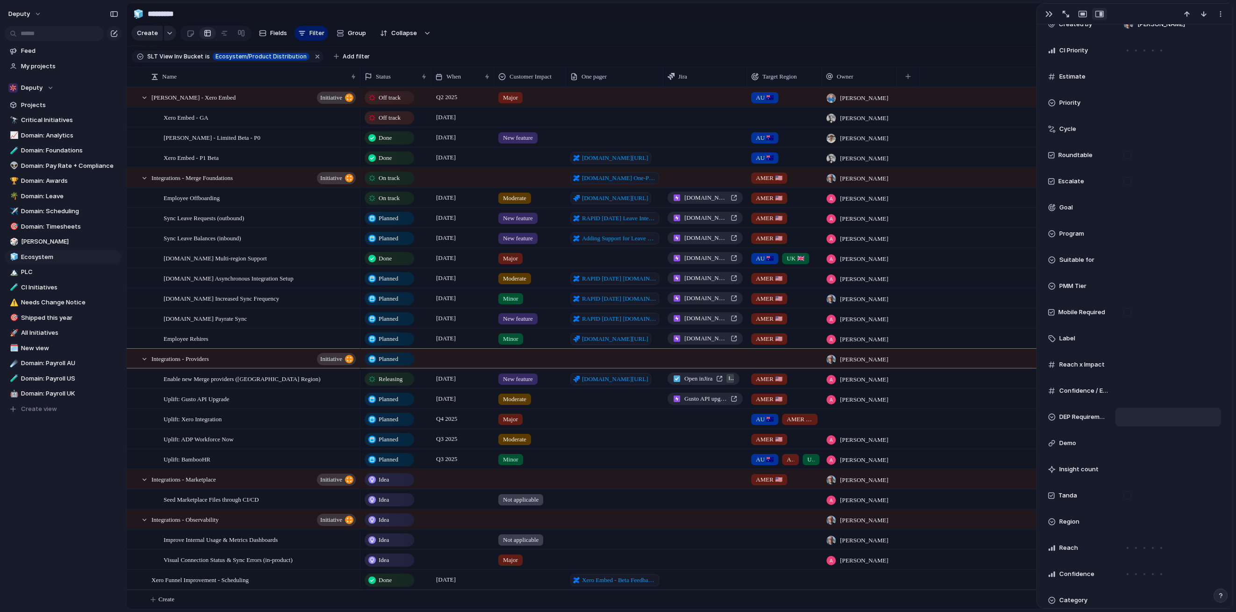
scroll to position [0, 0]
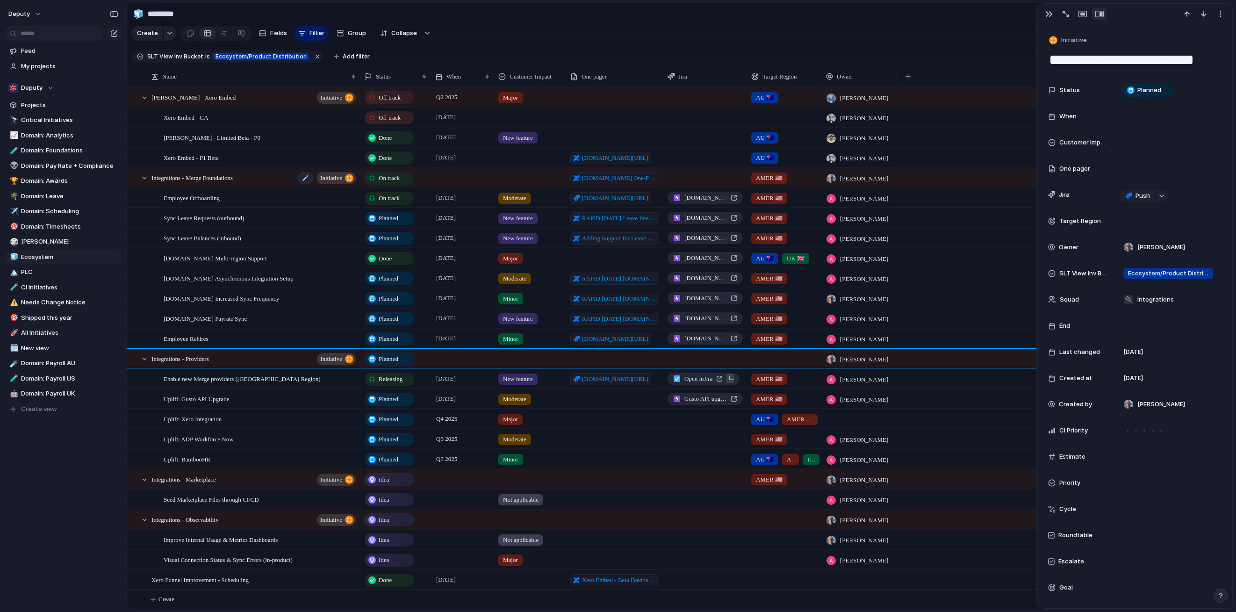
click at [279, 180] on div "Integrations - Merge Foundations initiative" at bounding box center [254, 177] width 206 height 19
type textarea "**********"
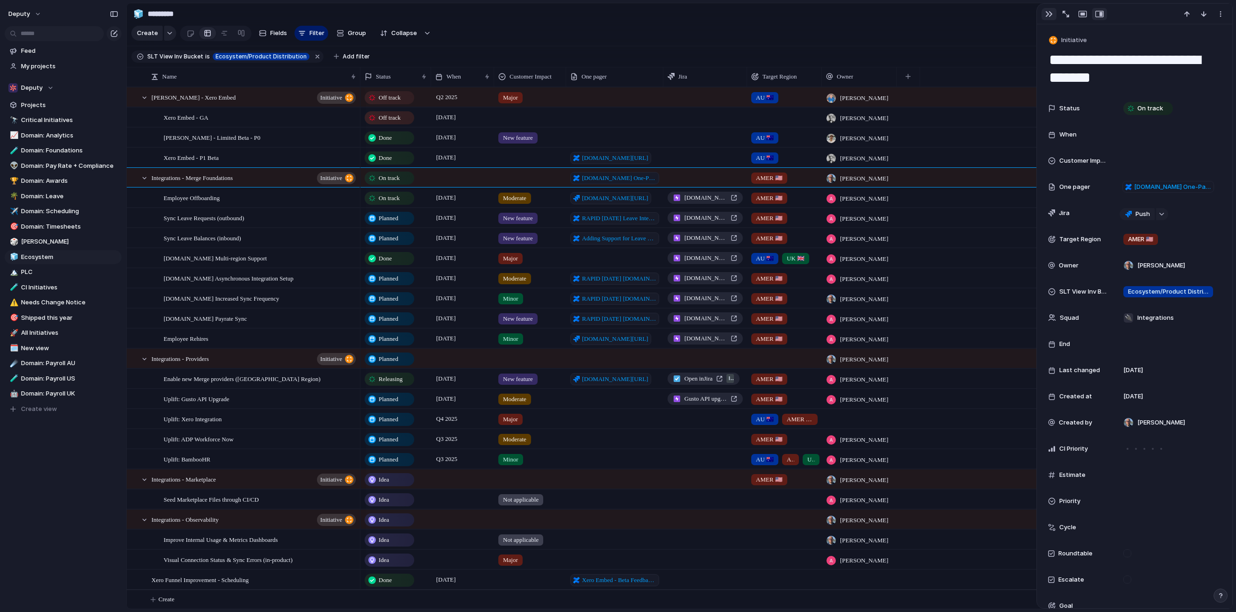
click at [1045, 14] on div "button" at bounding box center [1048, 13] width 7 height 7
